Goal: Information Seeking & Learning: Learn about a topic

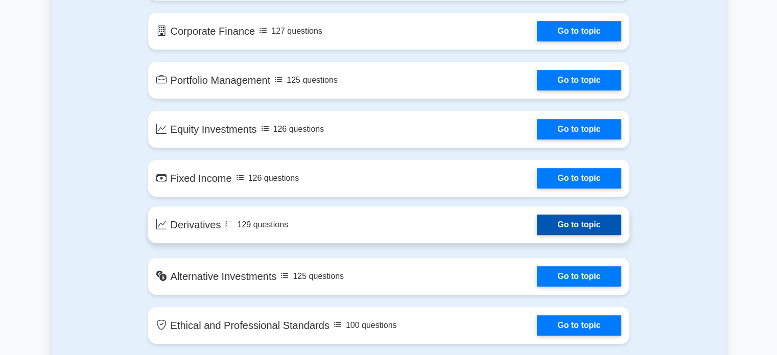
scroll to position [741, 0]
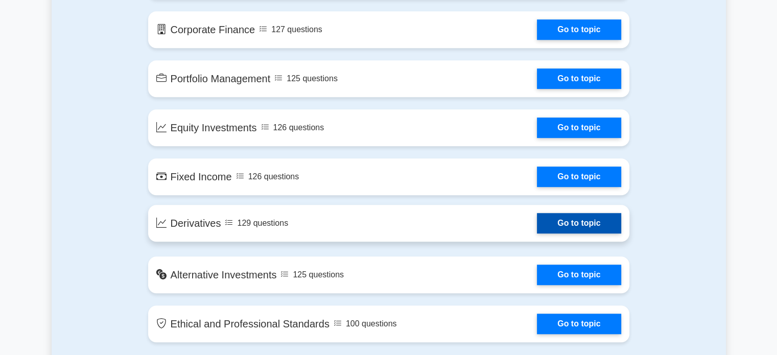
click at [584, 225] on link "Go to topic" at bounding box center [579, 223] width 84 height 20
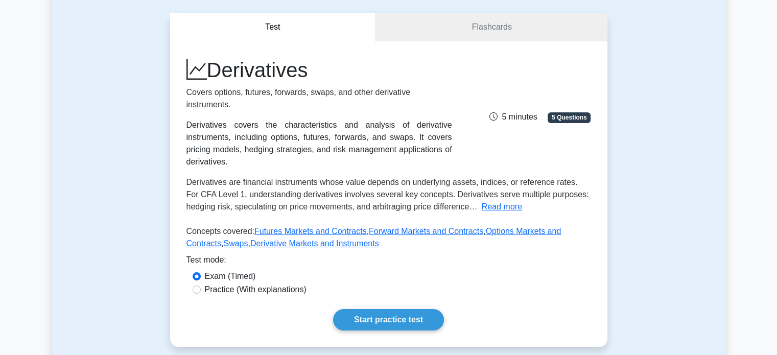
scroll to position [90, 0]
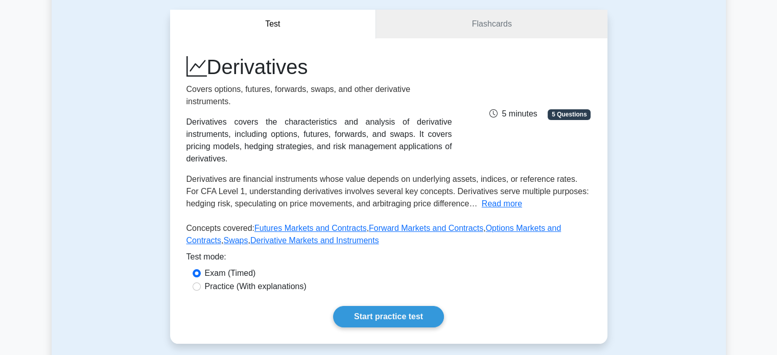
click at [286, 280] on label "Practice (With explanations)" at bounding box center [256, 286] width 102 height 12
click at [201, 282] on input "Practice (With explanations)" at bounding box center [197, 286] width 8 height 8
radio input "true"
click at [368, 306] on link "Start practice test" at bounding box center [388, 316] width 111 height 21
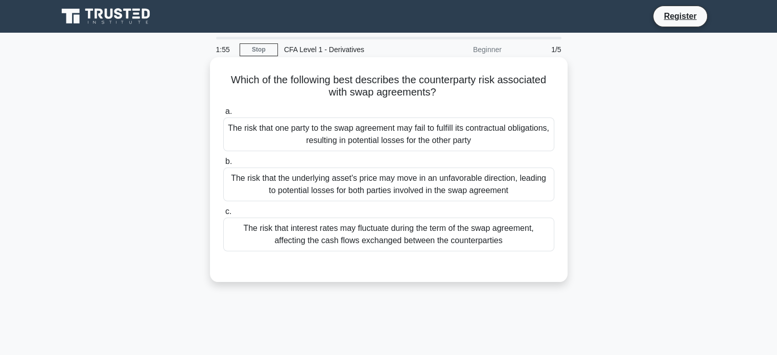
click at [347, 190] on div "The risk that the underlying asset's price may move in an unfavorable direction…" at bounding box center [388, 184] width 331 height 34
click at [223, 165] on input "b. The risk that the underlying asset's price may move in an unfavorable direct…" at bounding box center [223, 161] width 0 height 7
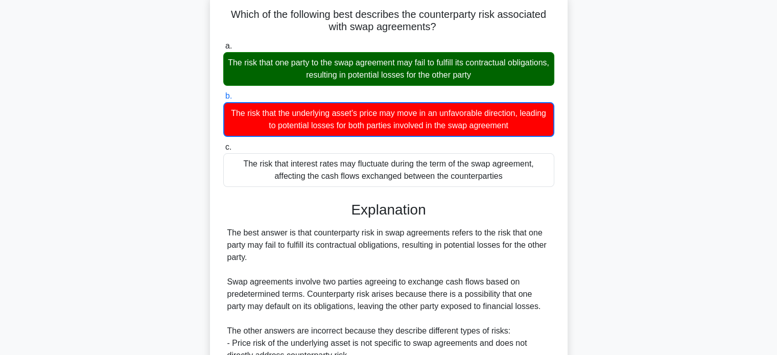
scroll to position [197, 0]
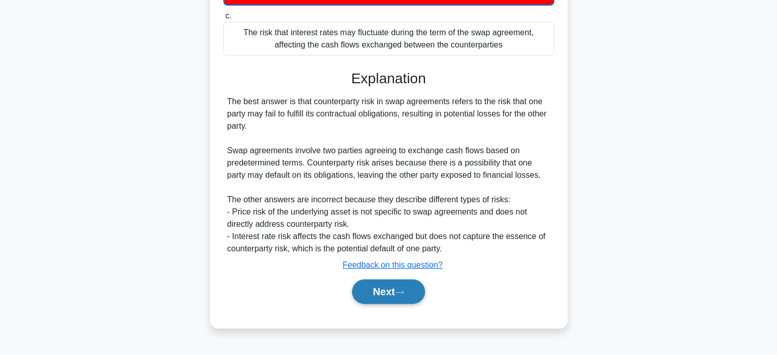
click at [395, 295] on button "Next" at bounding box center [388, 291] width 73 height 25
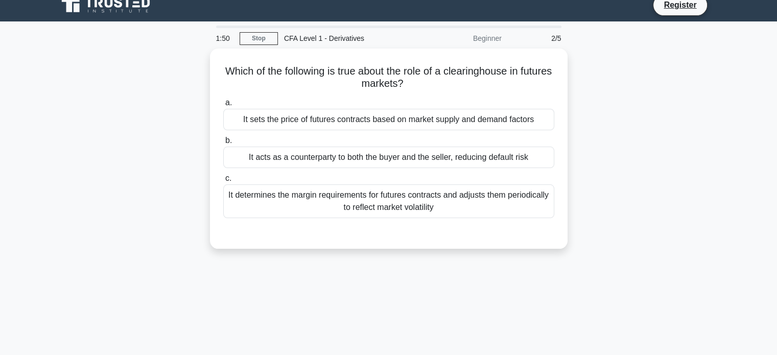
scroll to position [0, 0]
